Goal: Task Accomplishment & Management: Use online tool/utility

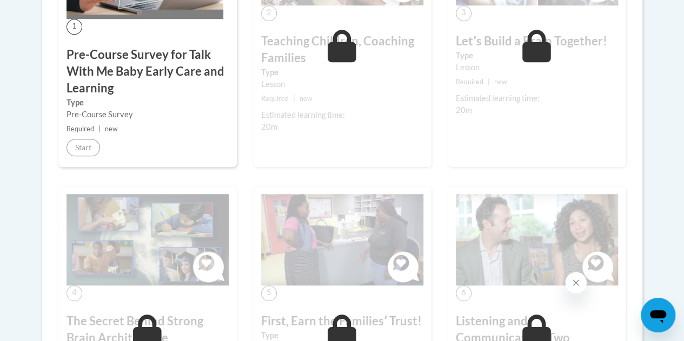
scroll to position [487, 0]
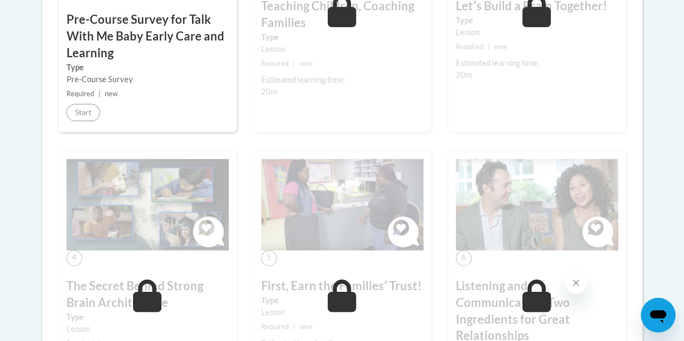
drag, startPoint x: 683, startPoint y: 81, endPoint x: 672, endPoint y: 81, distance: 10.3
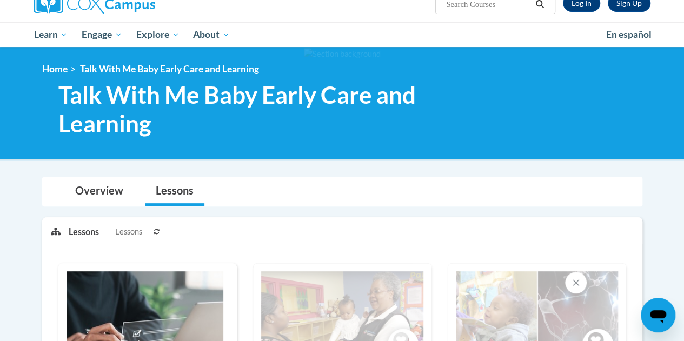
scroll to position [54, 0]
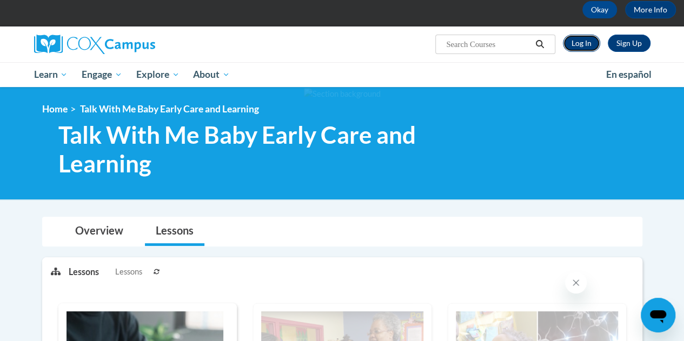
click at [589, 45] on link "Log In" at bounding box center [581, 43] width 37 height 17
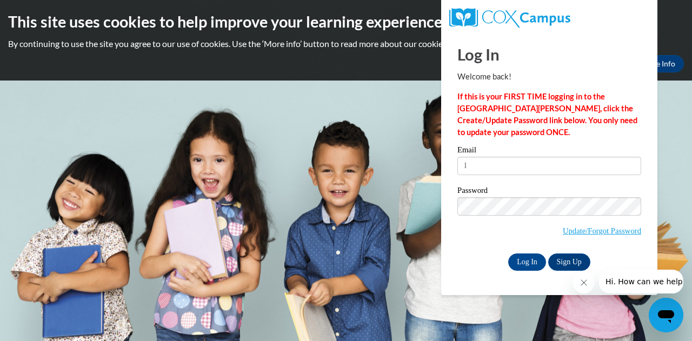
type input "Latoria.johnson@kindercare.com"
click at [511, 259] on input "Log In" at bounding box center [527, 262] width 38 height 17
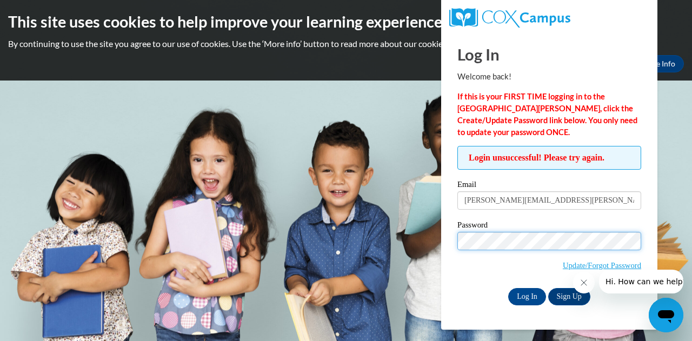
click at [508, 288] on input "Log In" at bounding box center [527, 296] width 38 height 17
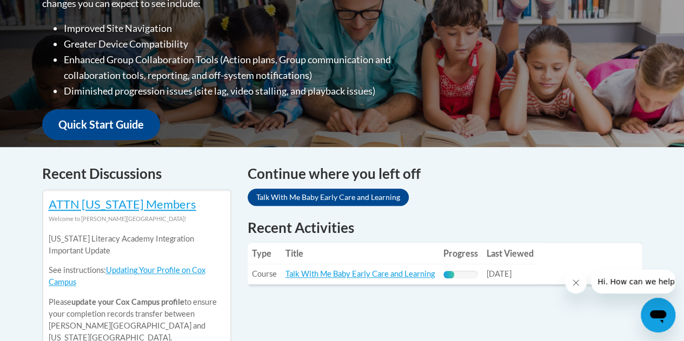
scroll to position [325, 0]
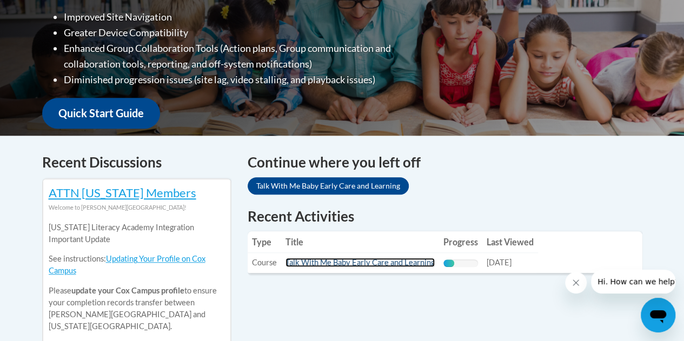
click at [366, 263] on link "Talk With Me Baby Early Care and Learning" at bounding box center [360, 262] width 149 height 9
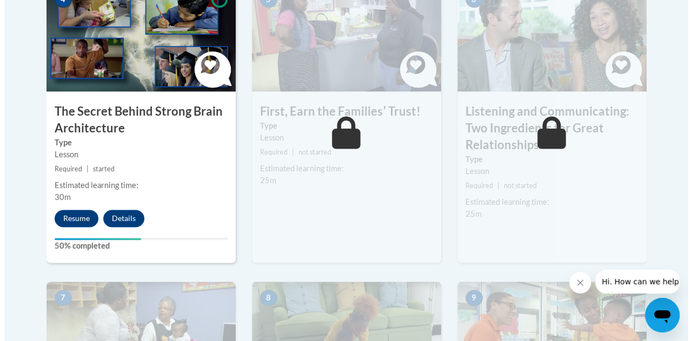
scroll to position [703, 0]
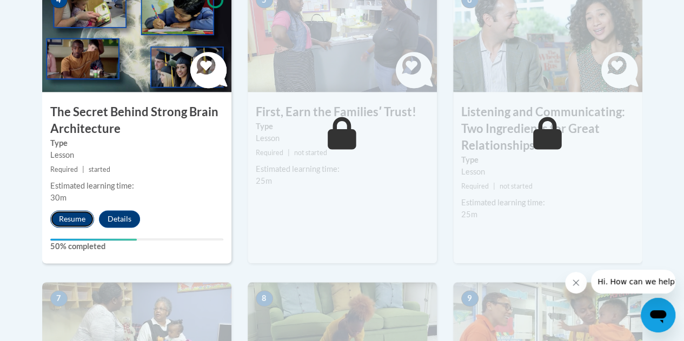
click at [75, 223] on button "Resume" at bounding box center [72, 218] width 44 height 17
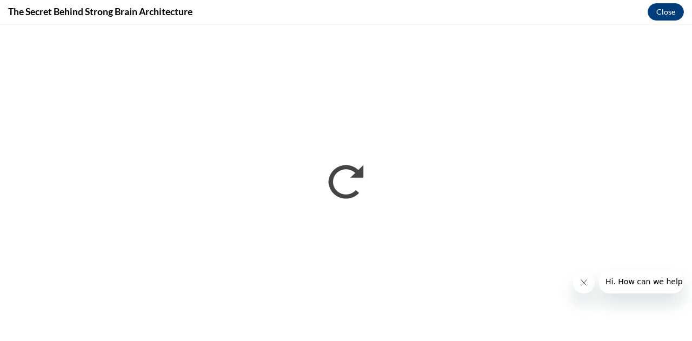
scroll to position [0, 0]
